Goal: Information Seeking & Learning: Learn about a topic

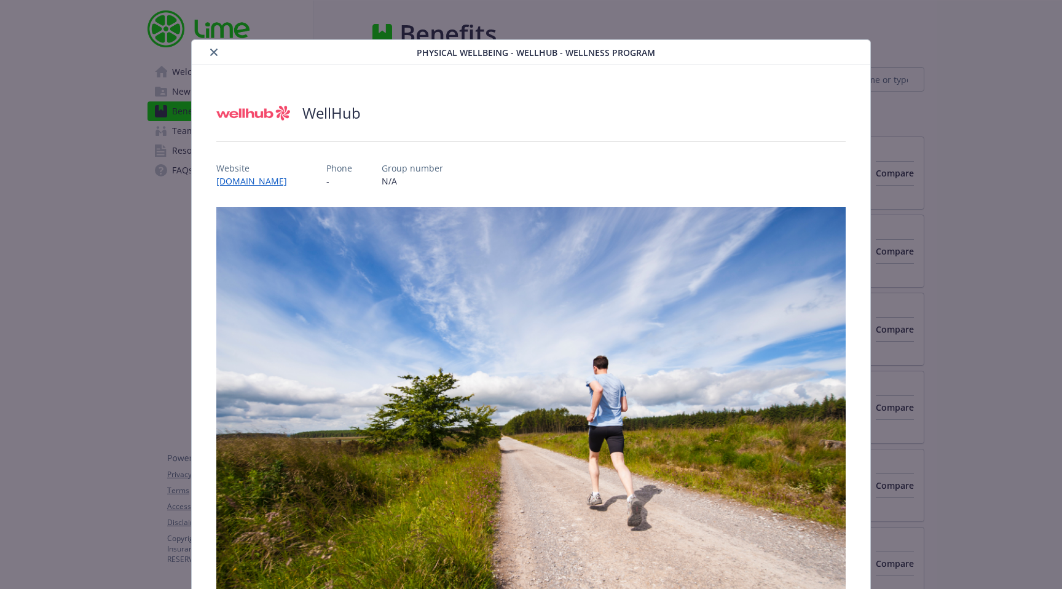
scroll to position [37, 0]
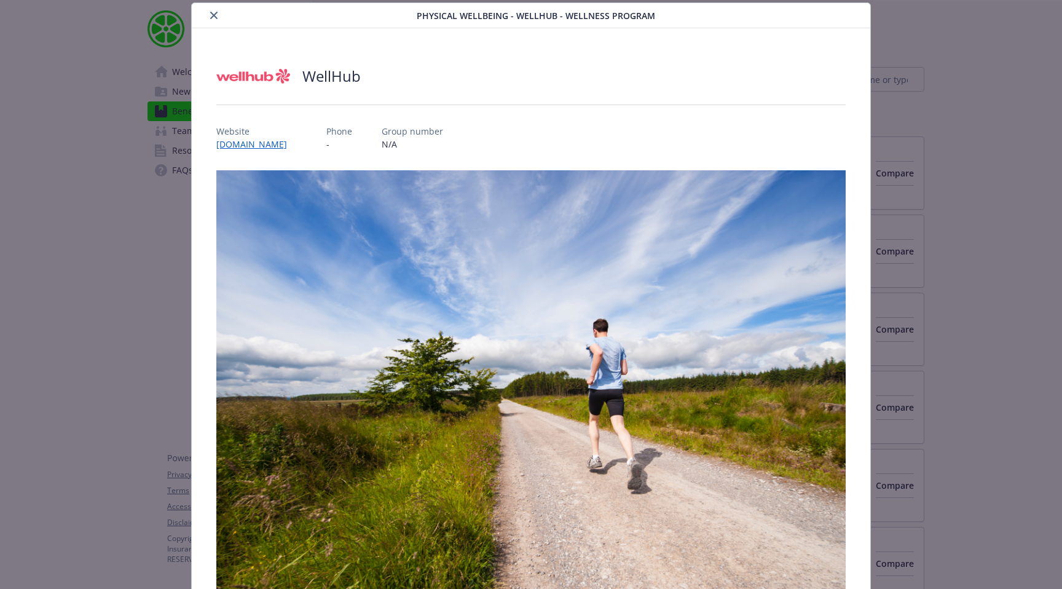
click at [213, 12] on icon "close" at bounding box center [213, 15] width 7 height 7
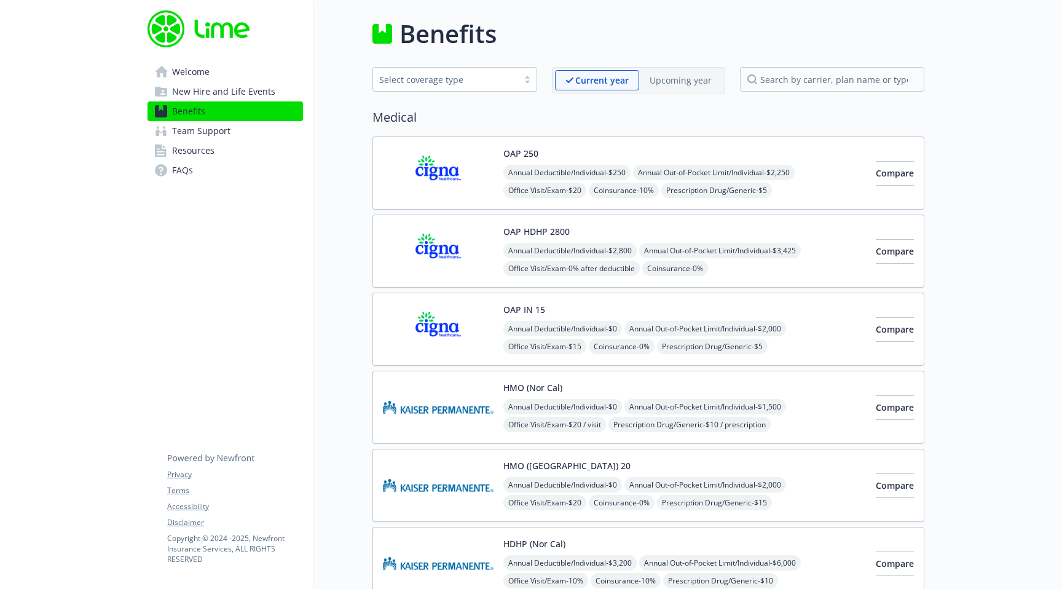
click at [197, 72] on span "Welcome" at bounding box center [190, 72] width 37 height 20
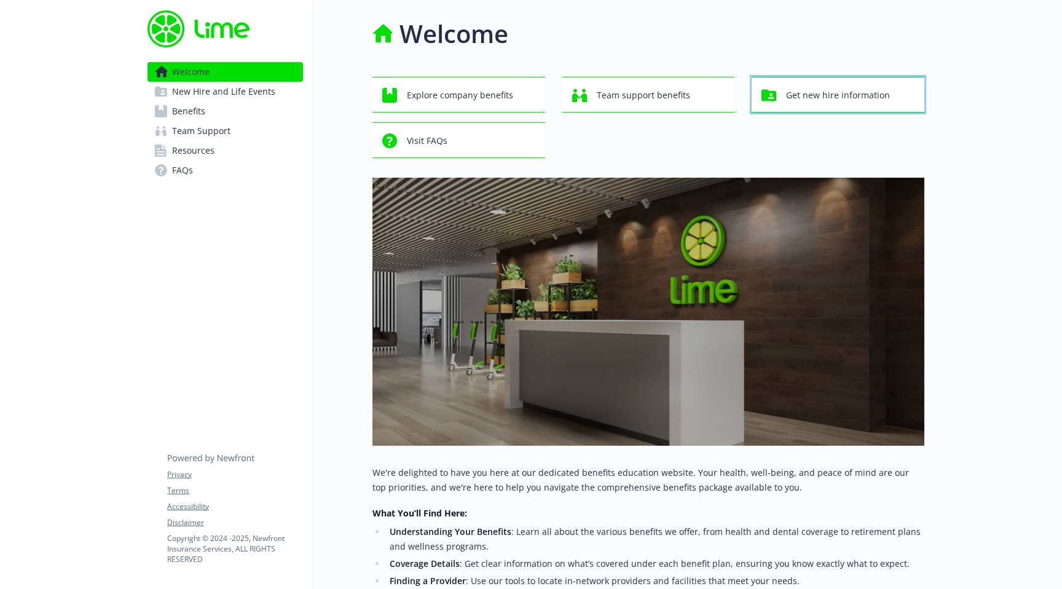
click at [833, 95] on span "Get new hire information" at bounding box center [838, 95] width 104 height 23
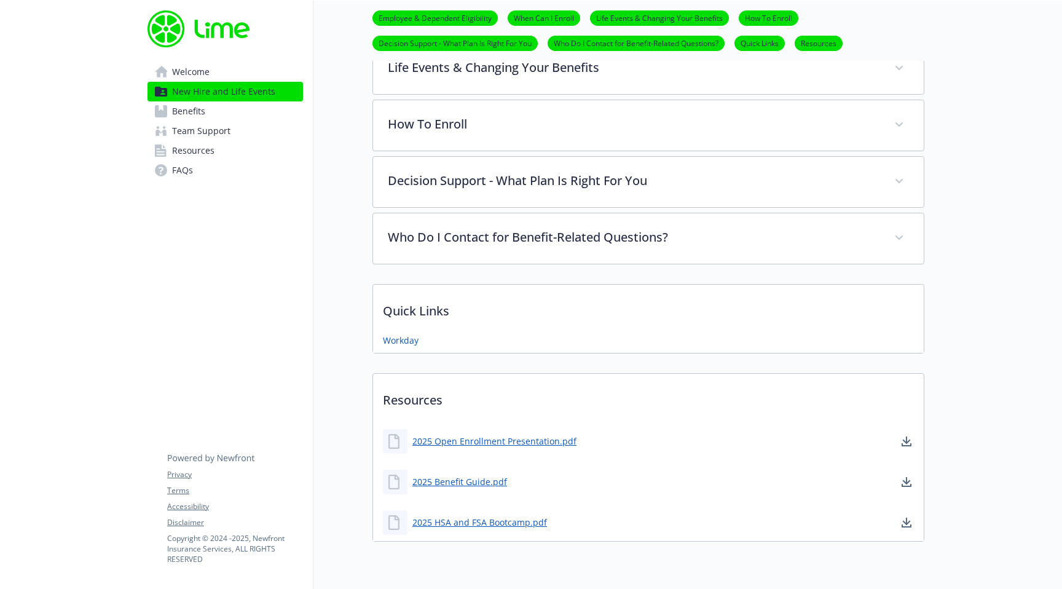
scroll to position [626, 0]
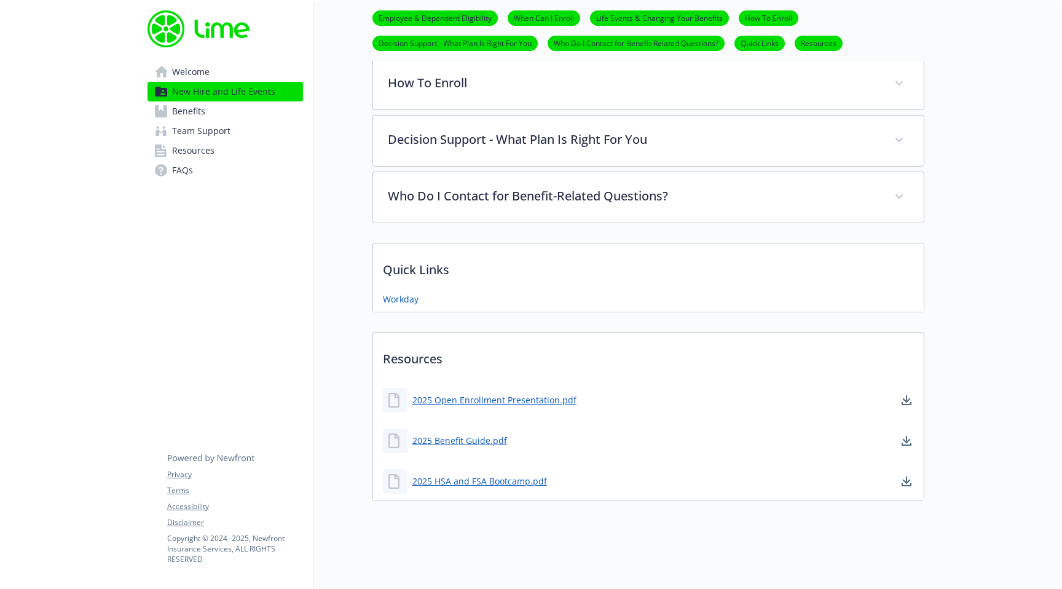
click at [194, 151] on span "Resources" at bounding box center [193, 151] width 42 height 20
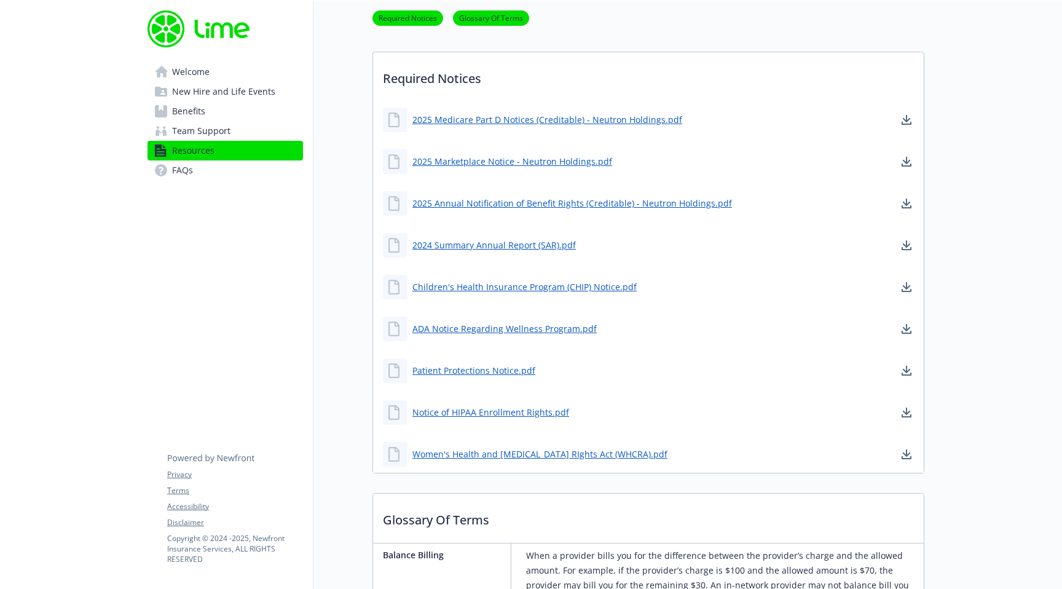
scroll to position [463, 0]
